Goal: Use online tool/utility: Use online tool/utility

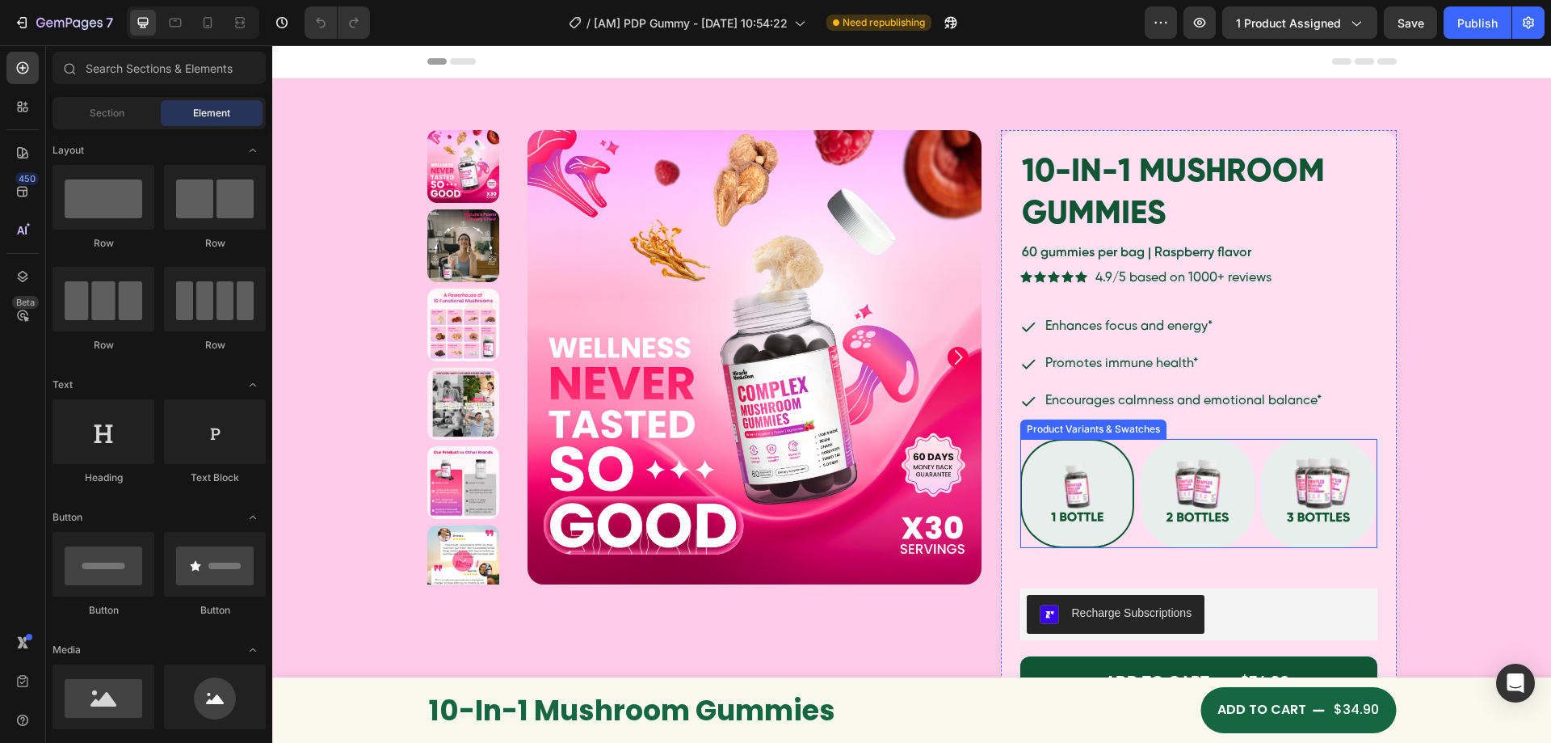
click at [1092, 429] on div "Product Variants & Swatches" at bounding box center [1094, 429] width 140 height 15
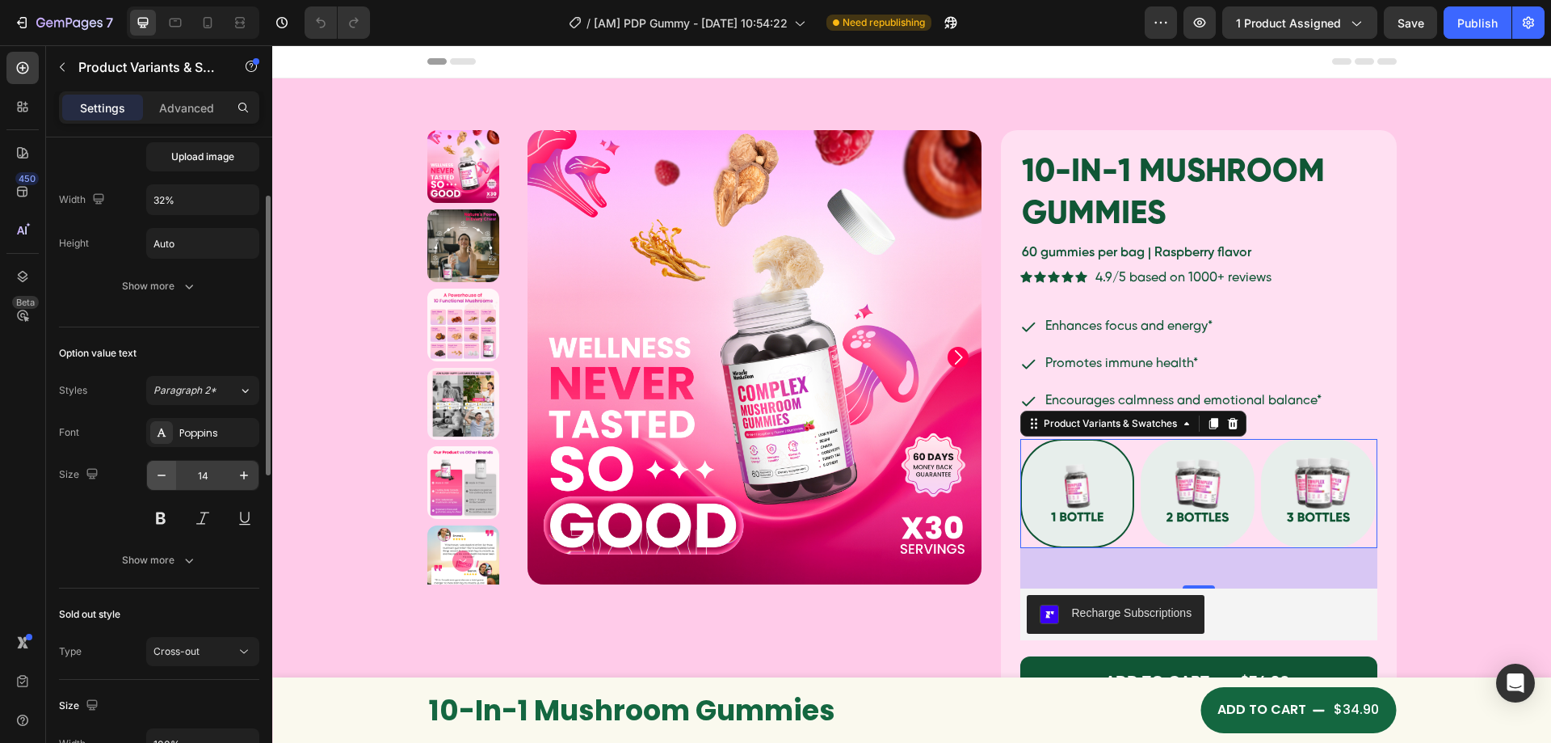
scroll to position [323, 0]
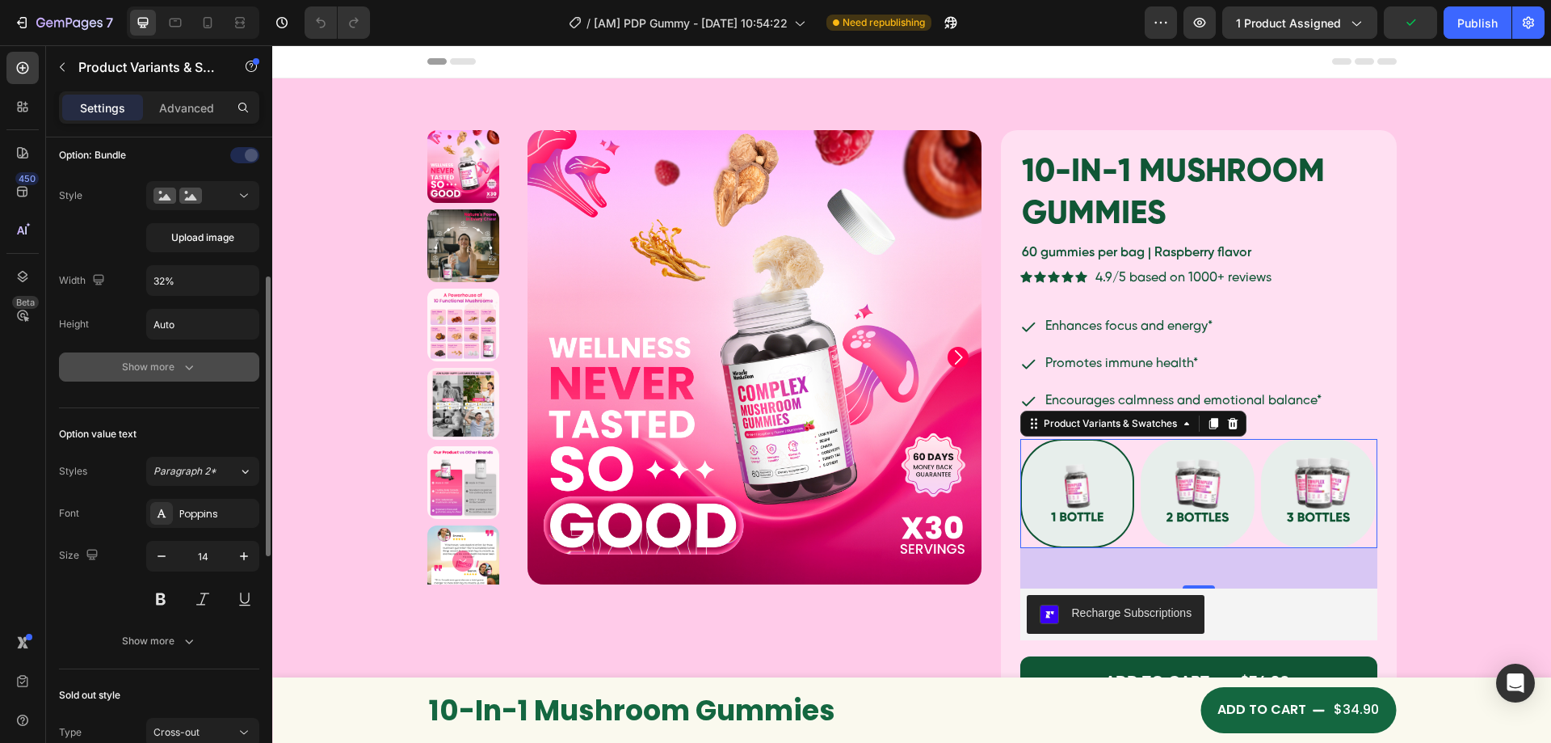
click at [190, 361] on icon "button" at bounding box center [189, 367] width 16 height 16
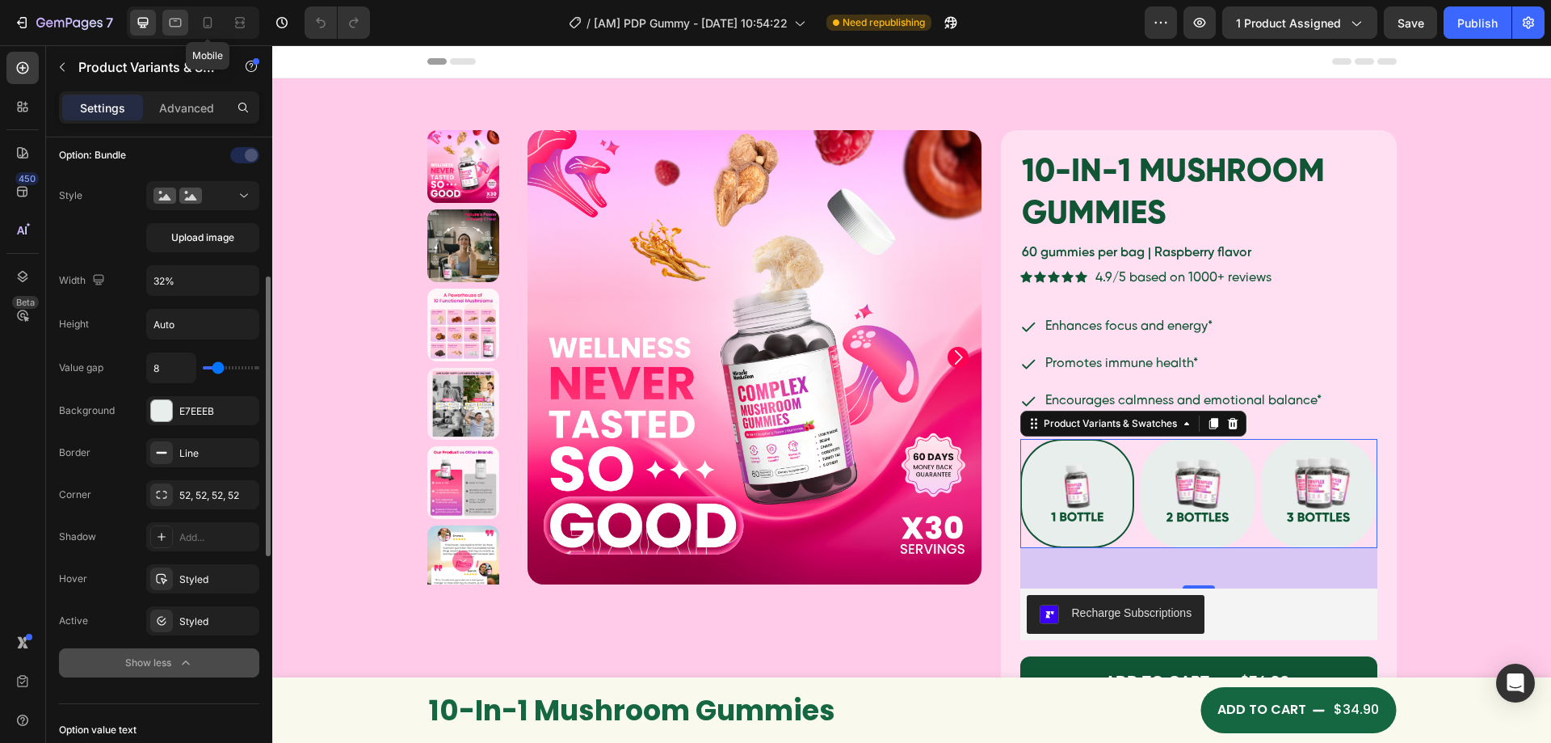
click at [207, 19] on icon at bounding box center [208, 23] width 16 height 16
type input "12"
type input "96"
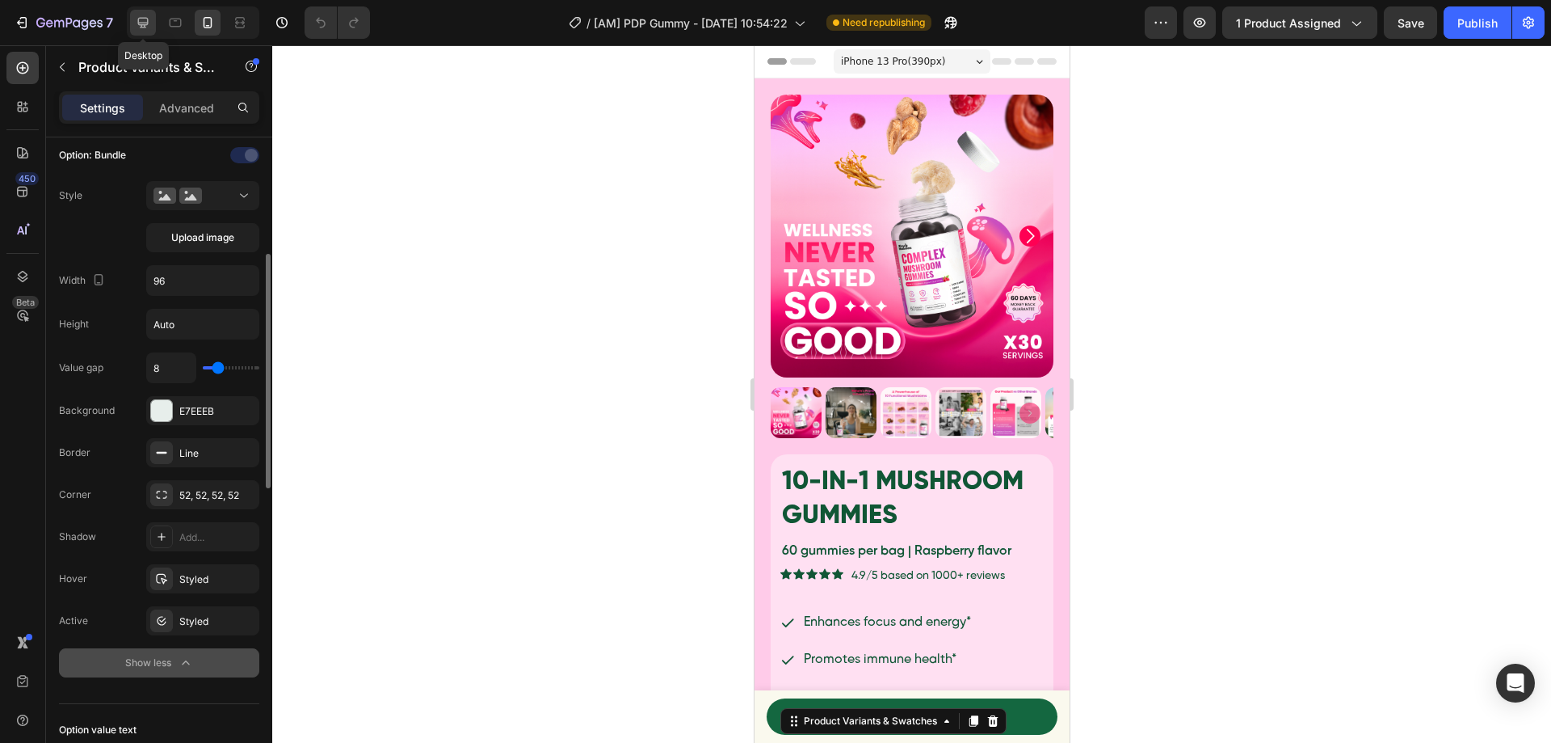
scroll to position [623, 0]
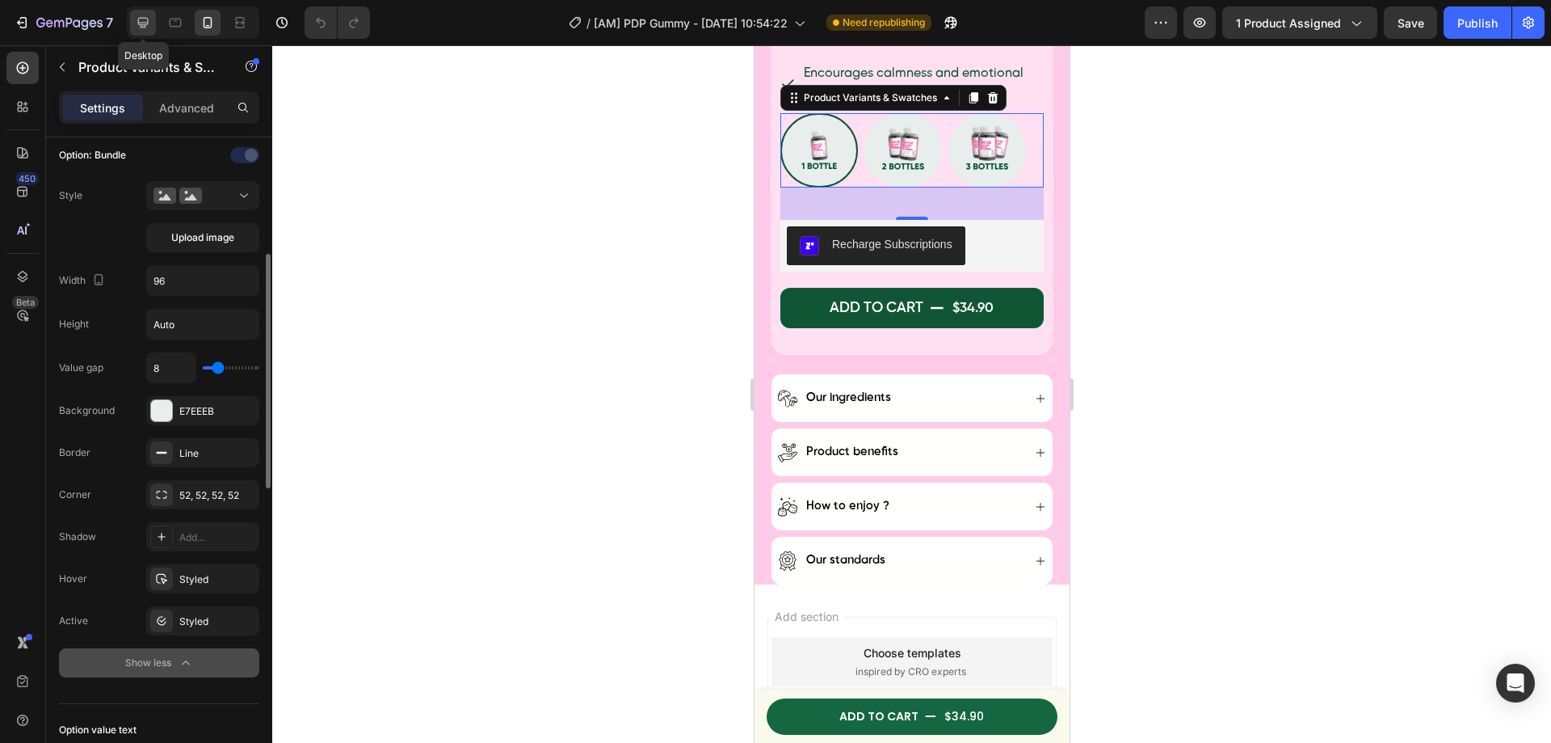
click at [138, 13] on div at bounding box center [143, 23] width 26 height 26
type input "14"
type input "32%"
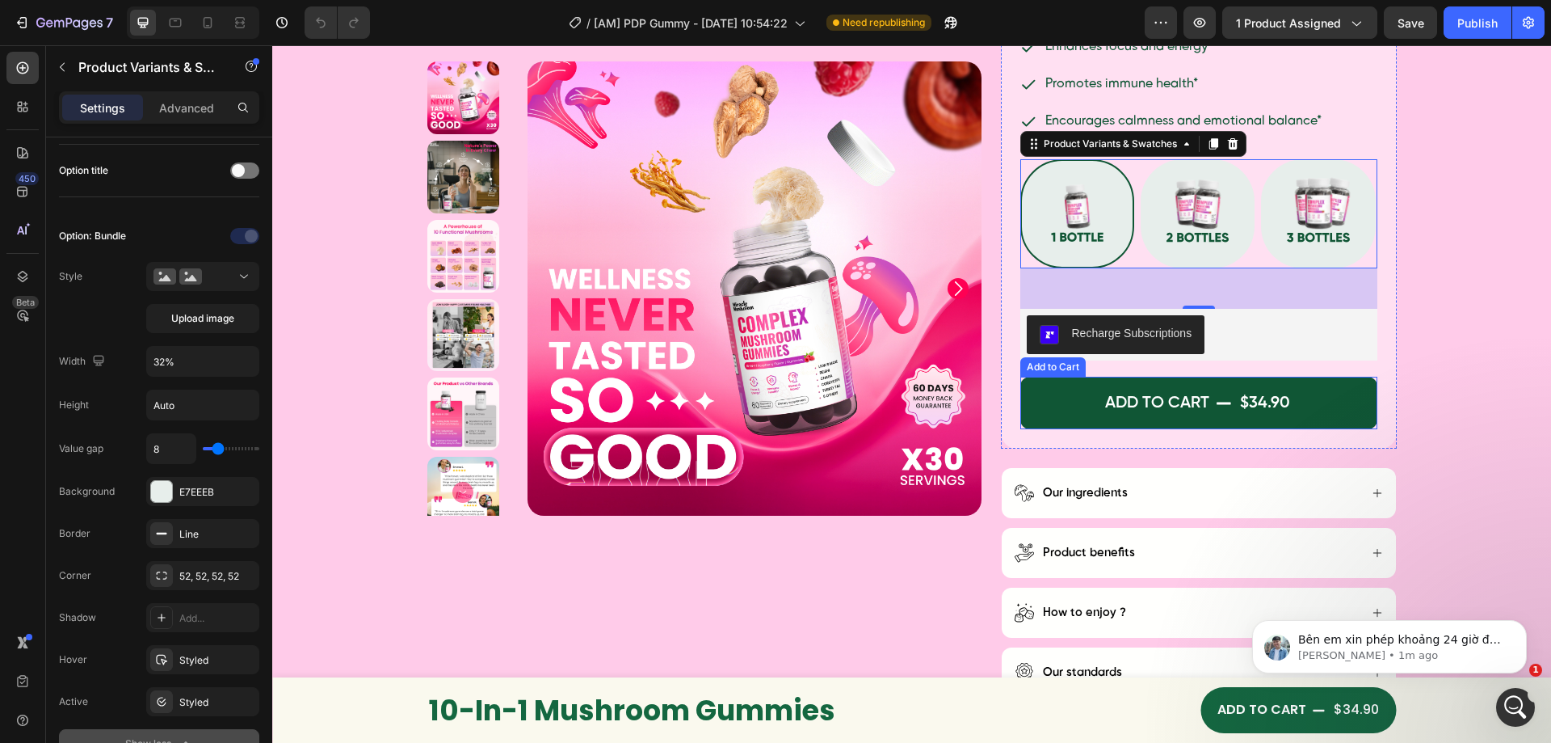
scroll to position [256, 0]
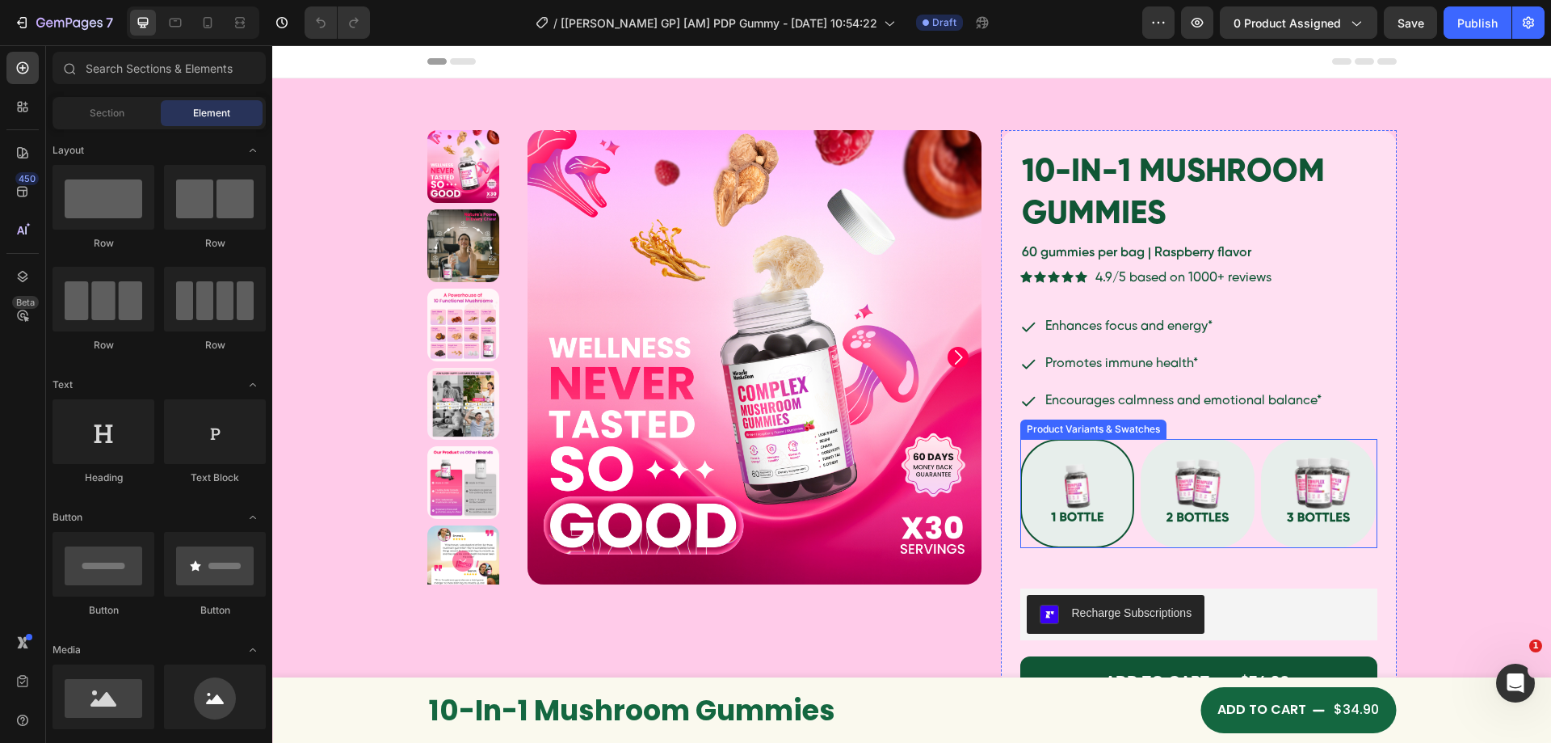
drag, startPoint x: 1079, startPoint y: 473, endPoint x: 323, endPoint y: 521, distance: 757.8
click at [1079, 473] on img at bounding box center [1077, 493] width 111 height 107
click at [1020, 439] on input "Buy 1 Buy 1" at bounding box center [1020, 438] width 1 height 1
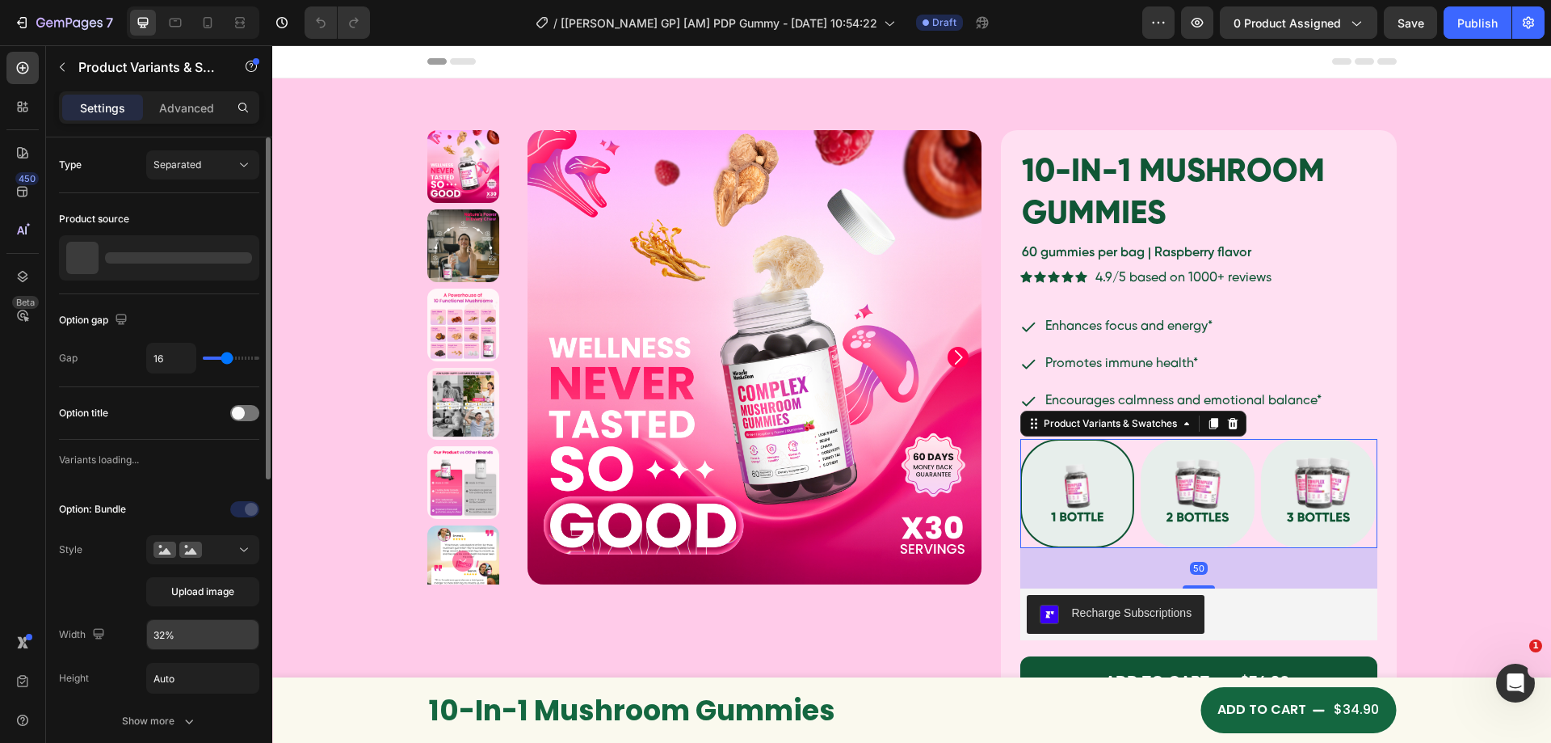
scroll to position [242, 0]
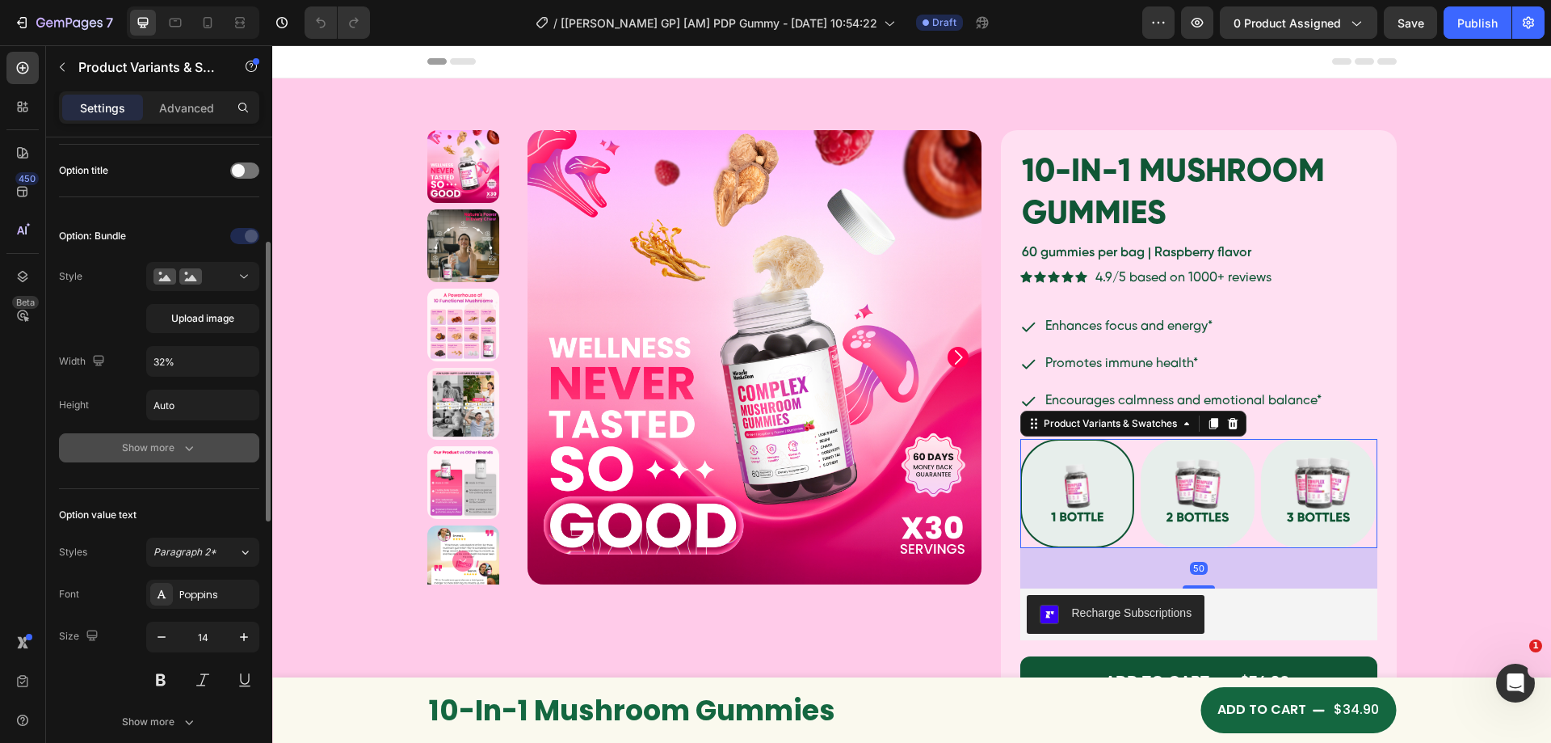
click at [144, 444] on div "Show more" at bounding box center [159, 448] width 75 height 16
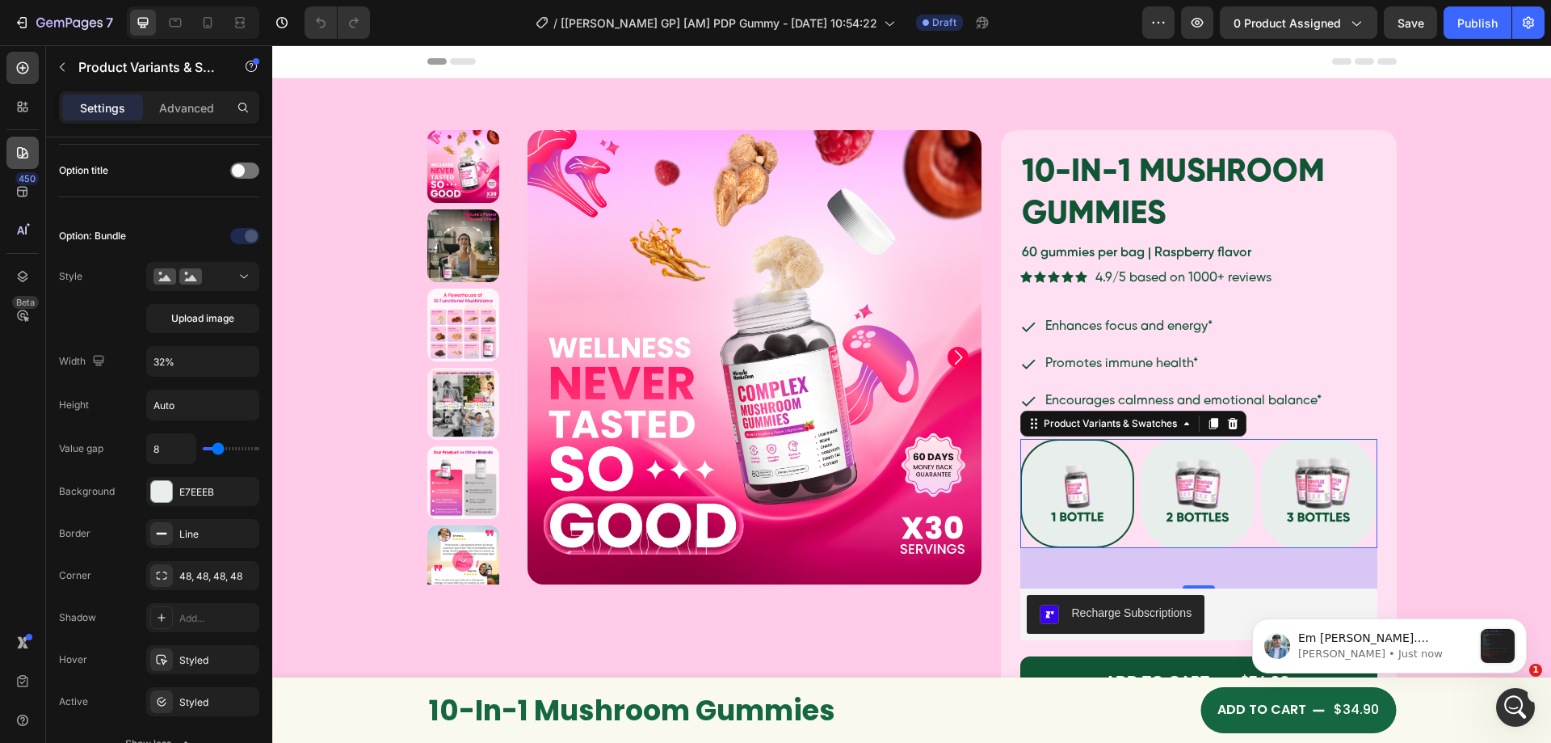
scroll to position [0, 0]
